Goal: Task Accomplishment & Management: Manage account settings

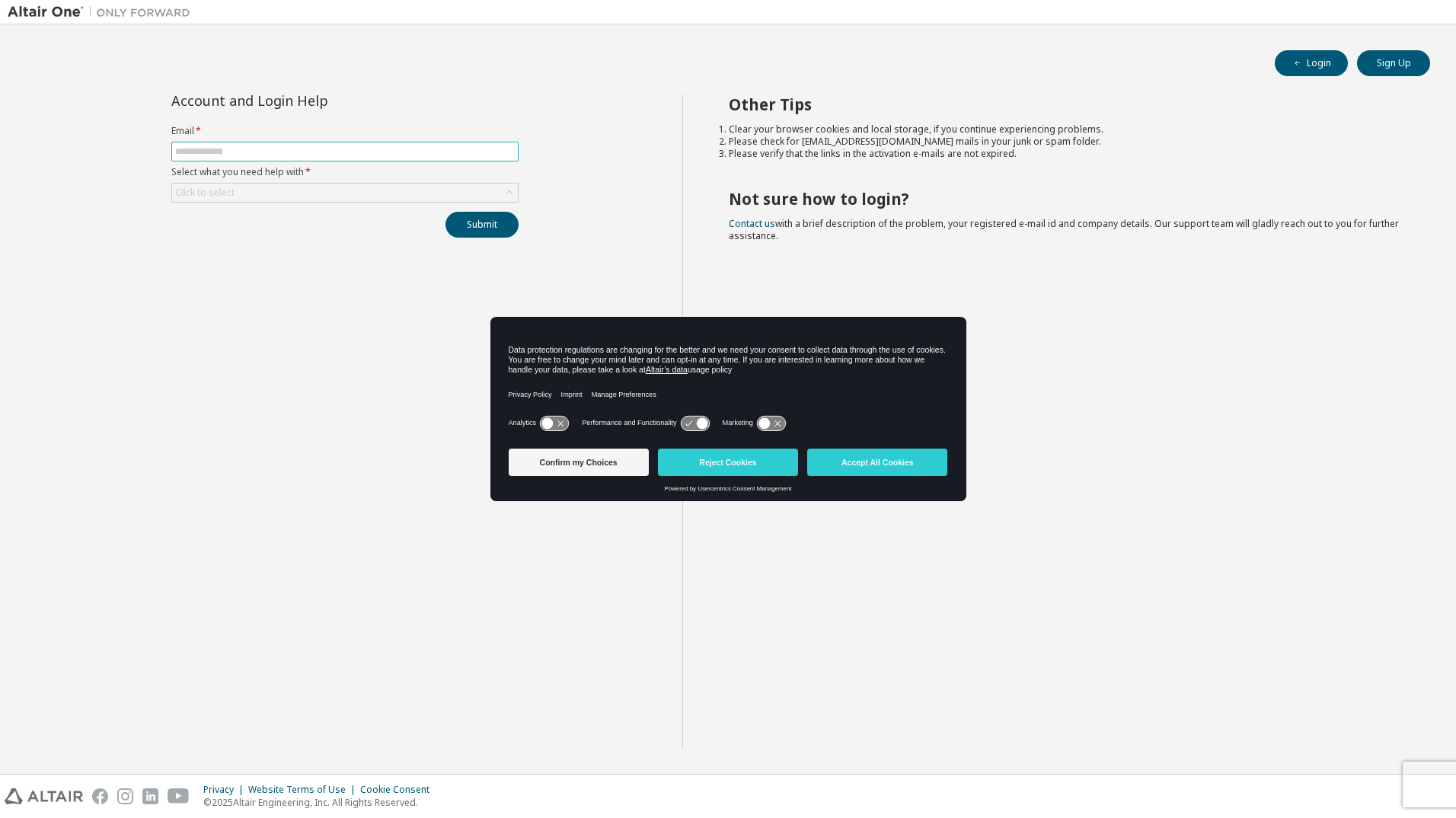
click at [240, 145] on input "text" at bounding box center [345, 151] width 339 height 12
type input "**********"
click at [228, 184] on div "Click to select" at bounding box center [345, 192] width 346 height 18
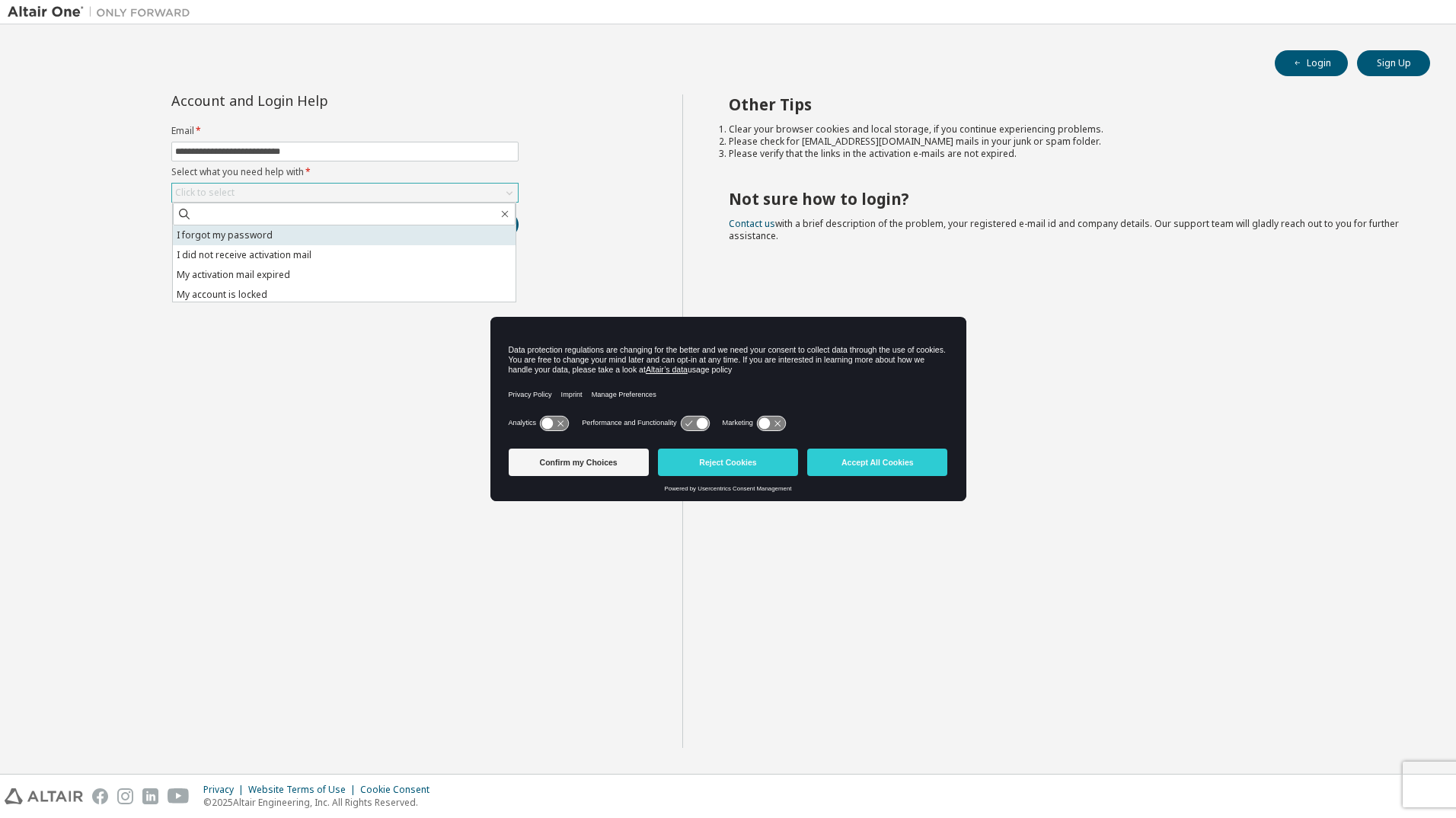
click at [216, 233] on li "I forgot my password" at bounding box center [343, 235] width 342 height 20
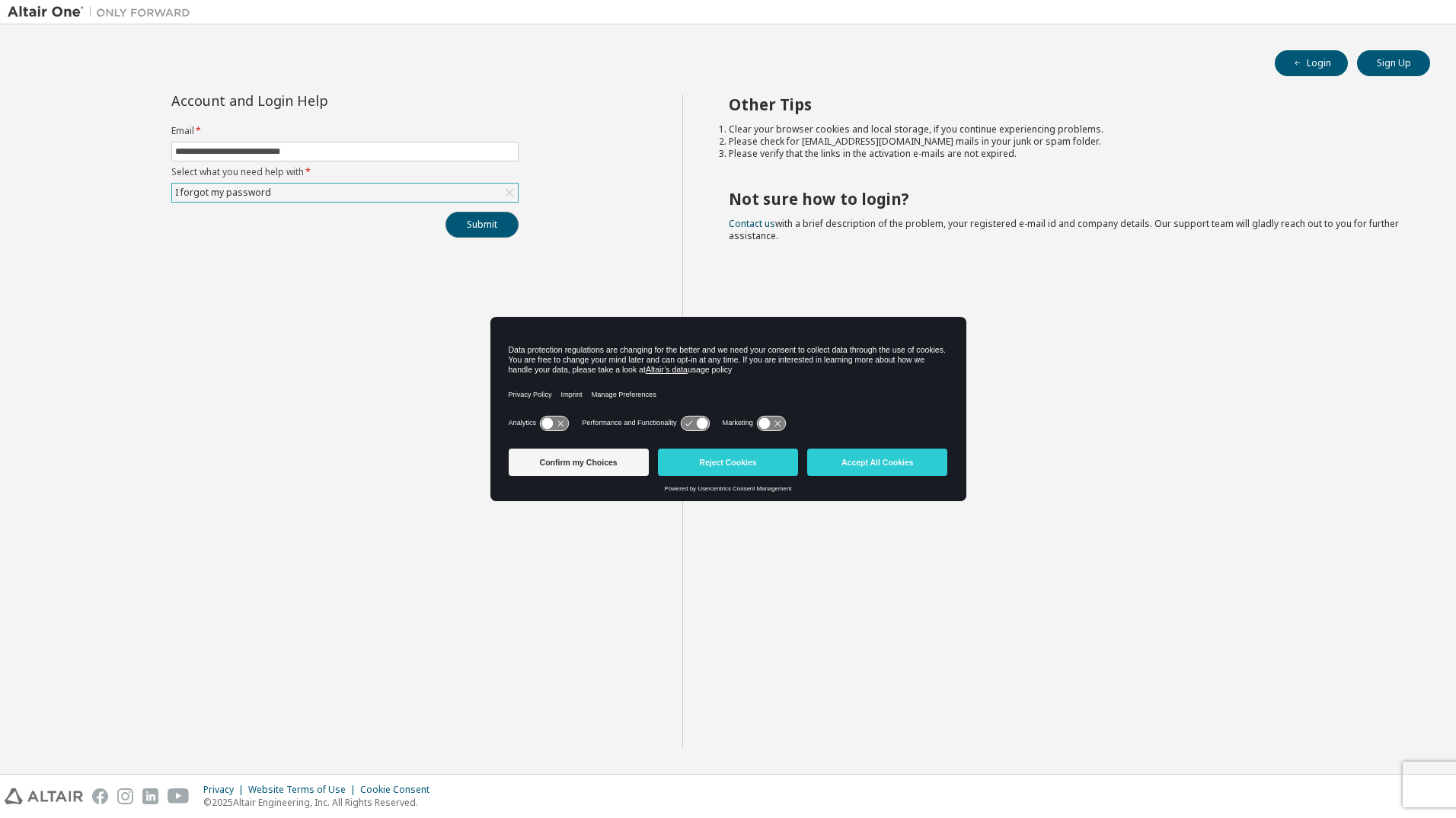
click at [464, 218] on button "Submit" at bounding box center [483, 225] width 74 height 25
click at [859, 462] on button "Accept All Cookies" at bounding box center [877, 462] width 141 height 27
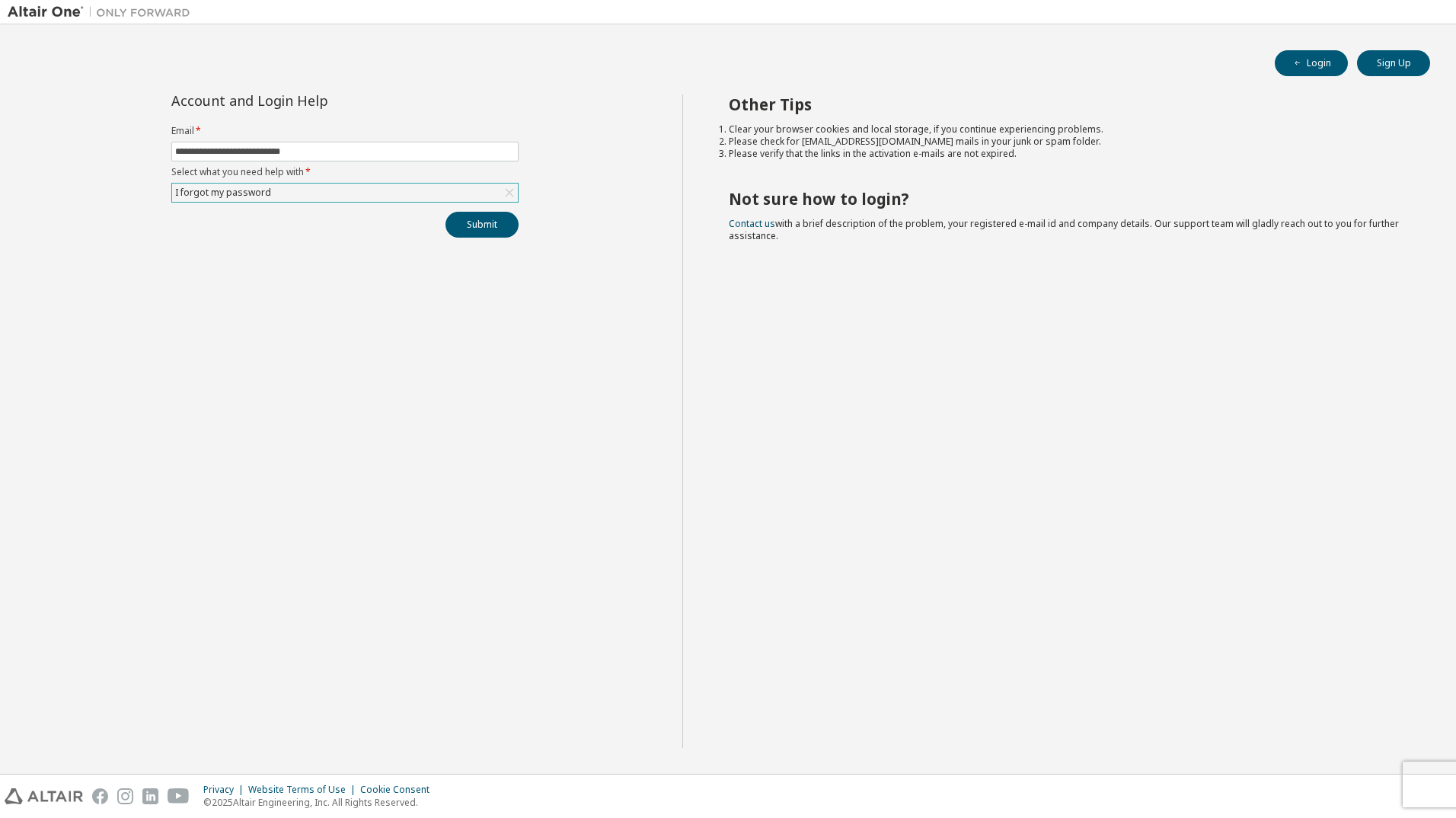
click at [295, 194] on div "I forgot my password" at bounding box center [345, 192] width 346 height 18
